Goal: Information Seeking & Learning: Find specific fact

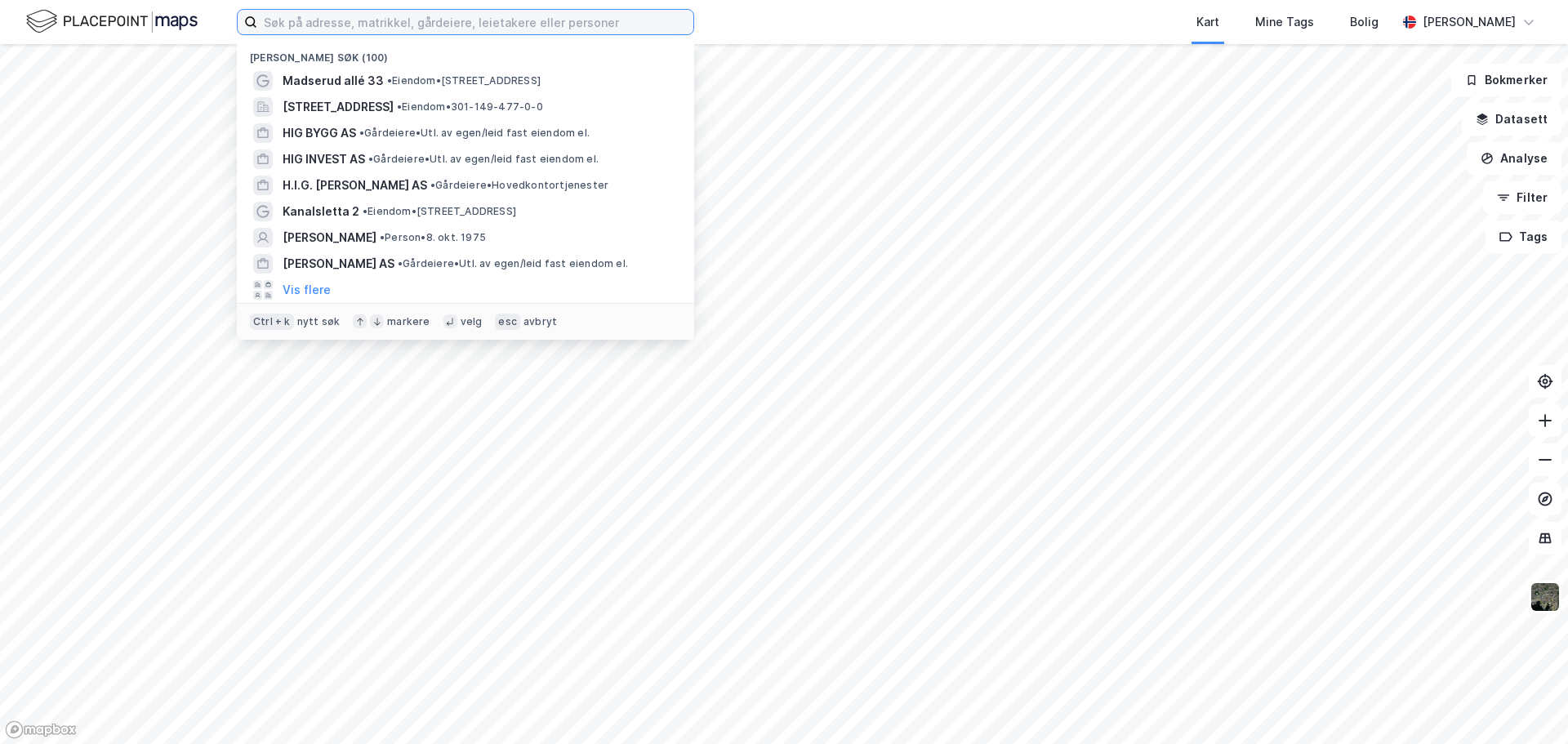
click at [606, 21] on input at bounding box center [475, 22] width 436 height 25
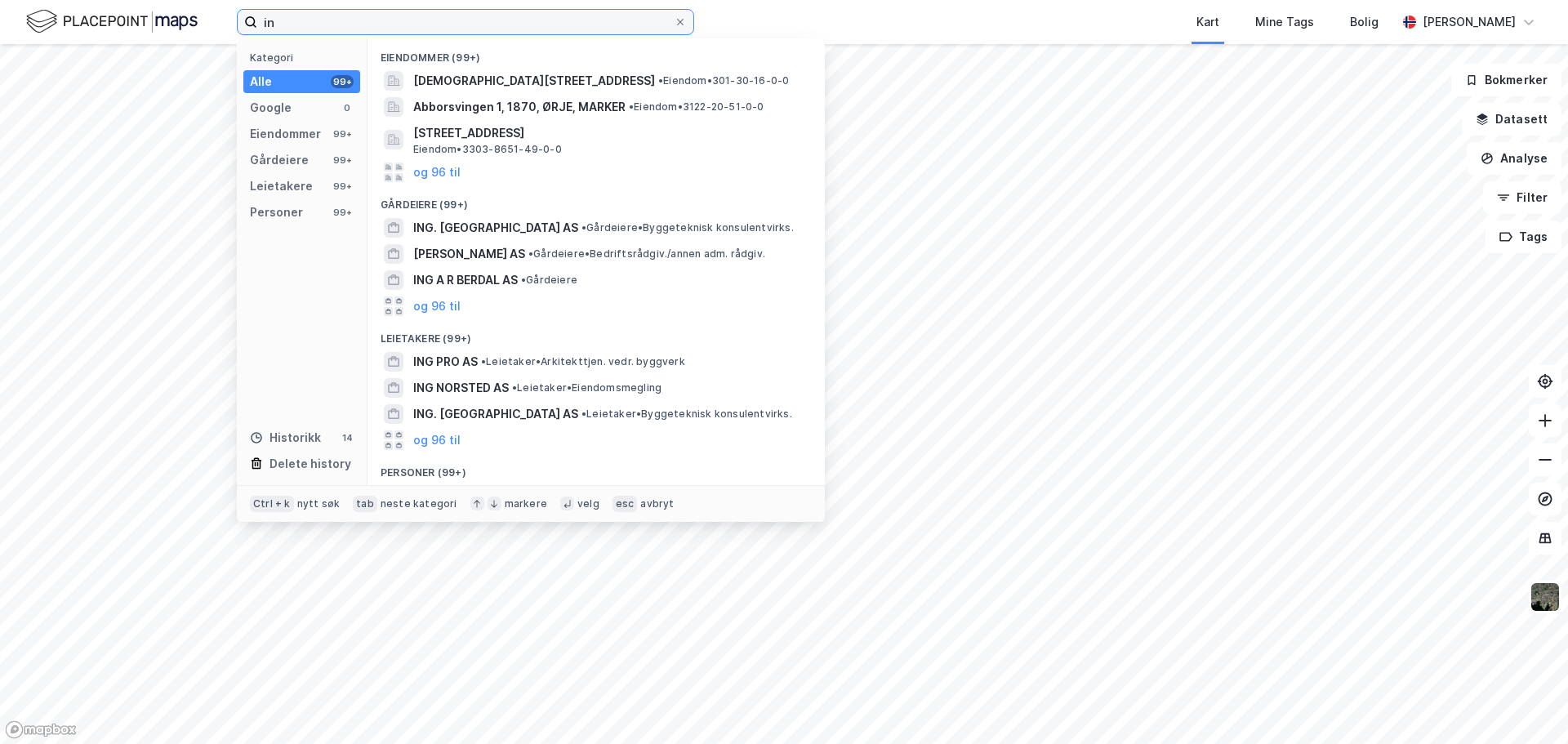
type input "i"
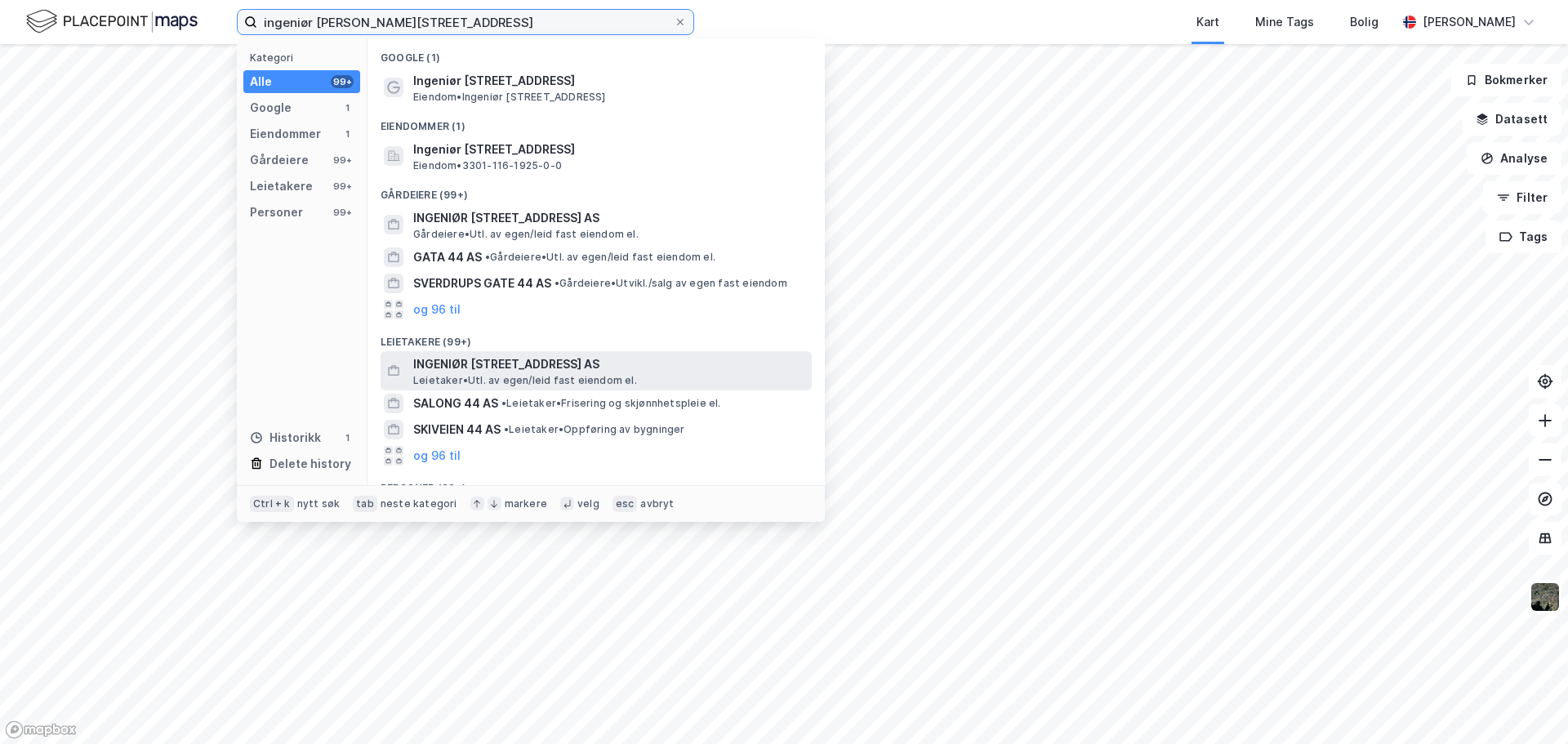
type input "ingeniør [PERSON_NAME][STREET_ADDRESS]"
click at [502, 377] on span "Leietaker • Utl. av egen/leid fast eiendom el." at bounding box center [525, 380] width 223 height 13
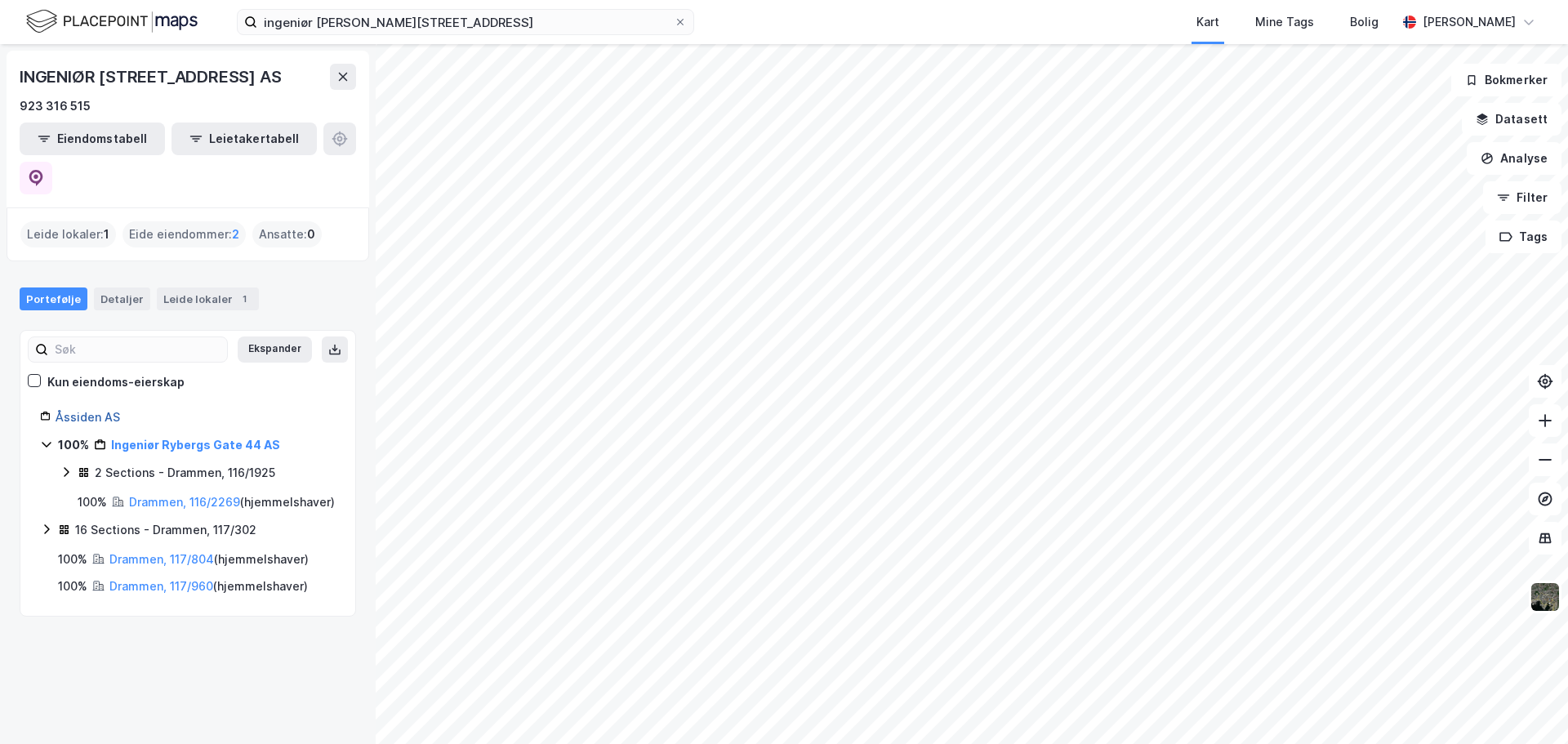
click at [70, 410] on link "Åssiden AS" at bounding box center [88, 417] width 64 height 14
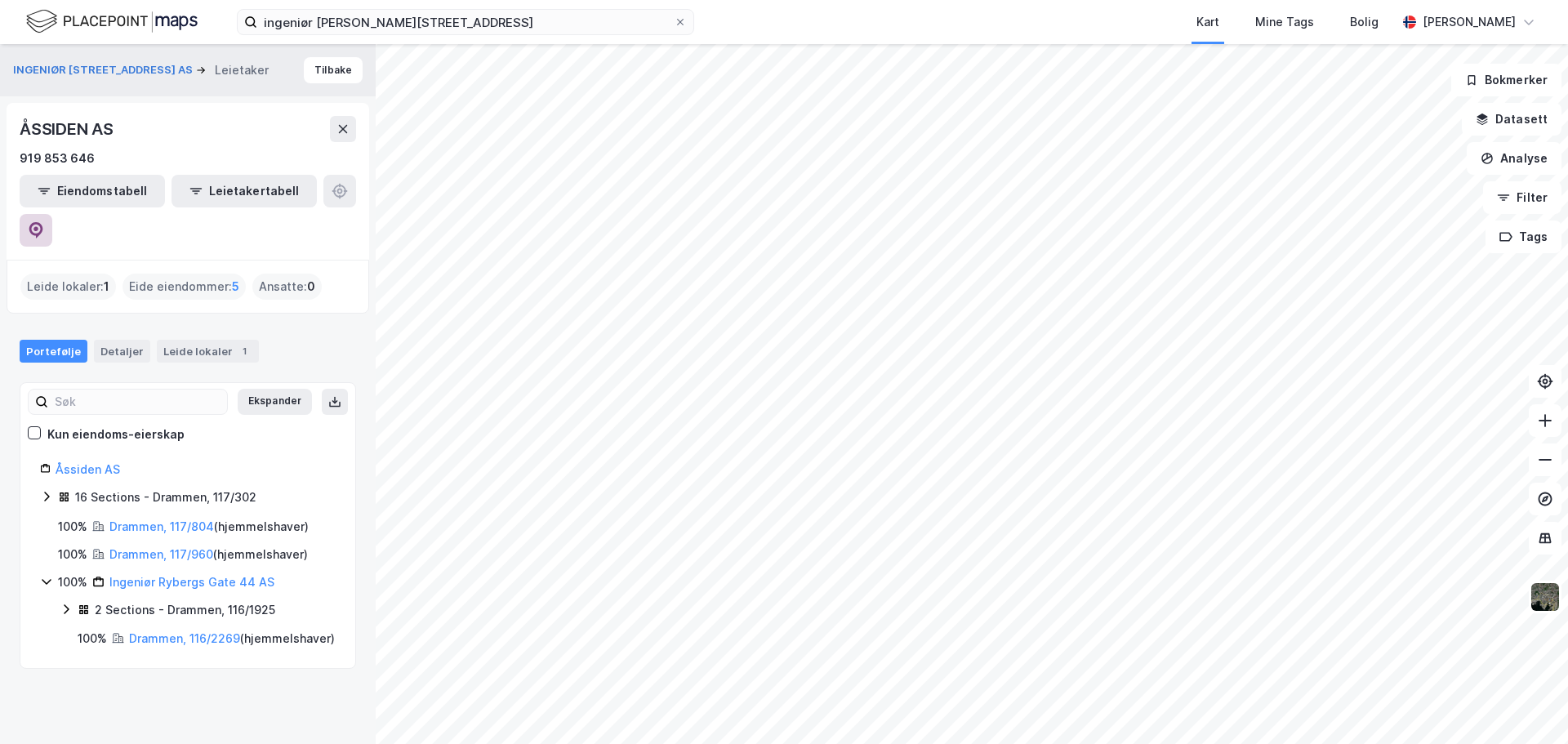
click at [52, 214] on button at bounding box center [36, 231] width 33 height 33
